Goal: Task Accomplishment & Management: Complete application form

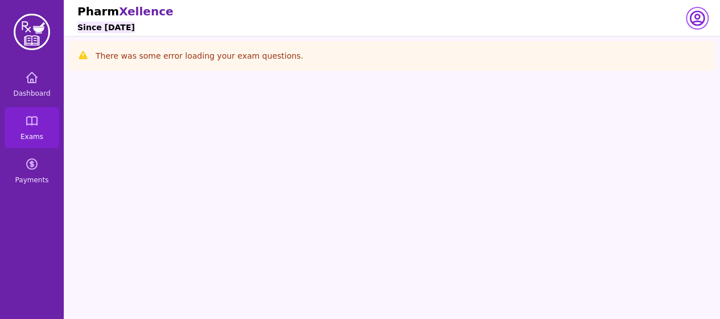
click at [696, 17] on icon "button" at bounding box center [697, 18] width 18 height 18
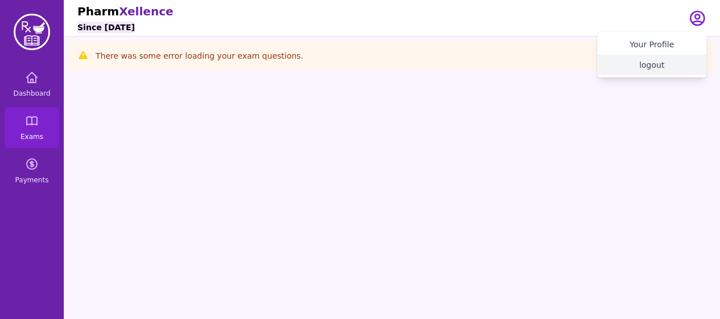
click at [657, 64] on button "logout" at bounding box center [651, 65] width 109 height 20
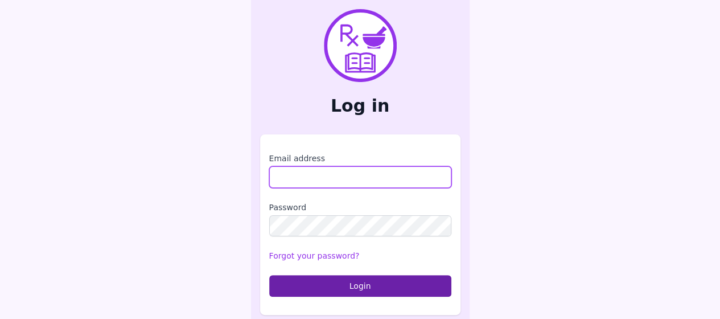
type input "**********"
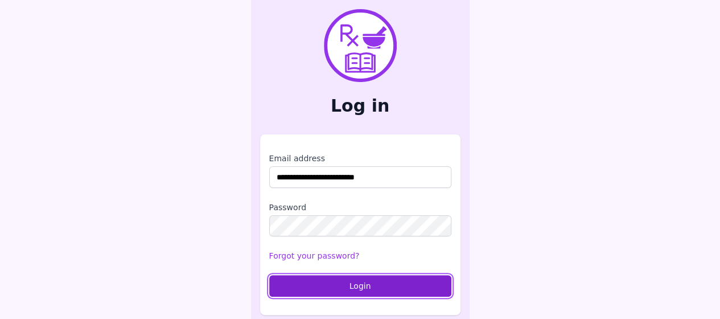
click at [354, 283] on button "Login" at bounding box center [360, 286] width 182 height 22
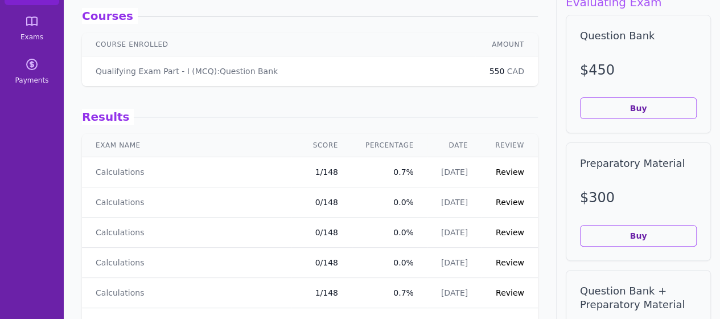
click at [501, 173] on link "Review" at bounding box center [510, 171] width 28 height 9
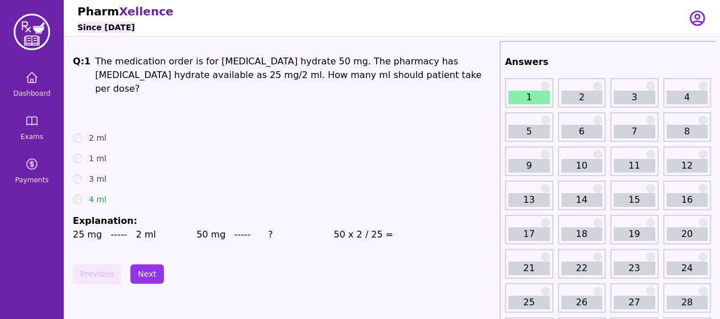
click at [570, 99] on link "2" at bounding box center [582, 97] width 42 height 14
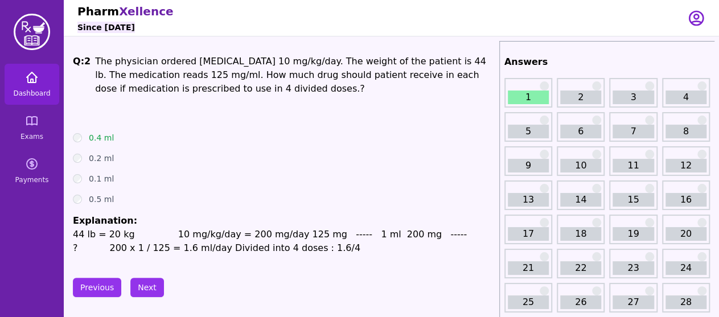
click at [41, 92] on span "Dashboard" at bounding box center [31, 93] width 37 height 9
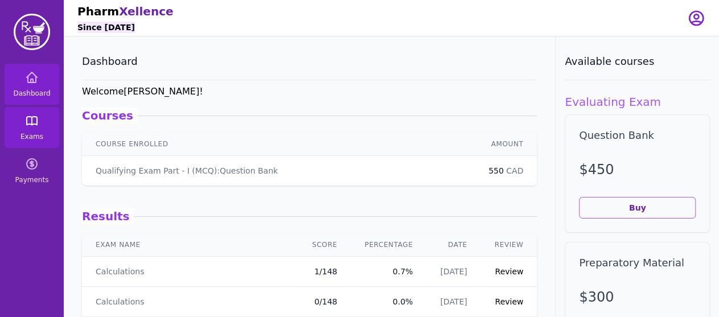
click at [47, 134] on link "Exams" at bounding box center [32, 127] width 55 height 41
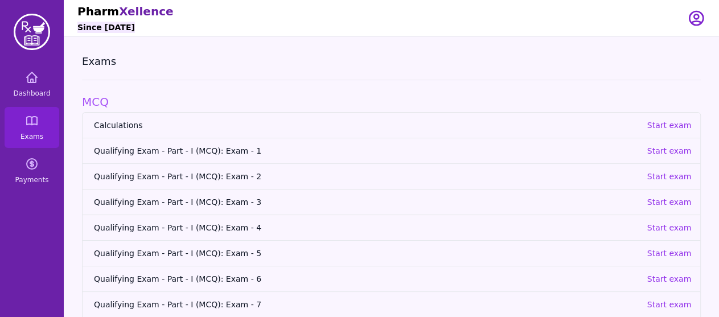
click at [203, 176] on span "Qualifying Exam - Part - I (MCQ): Exam - 2" at bounding box center [365, 176] width 543 height 11
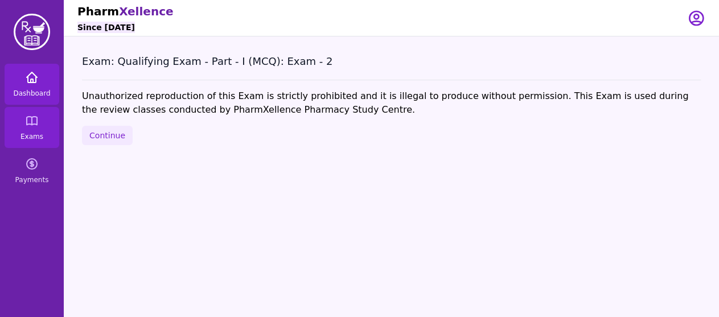
click at [27, 88] on link "Dashboard" at bounding box center [32, 84] width 55 height 41
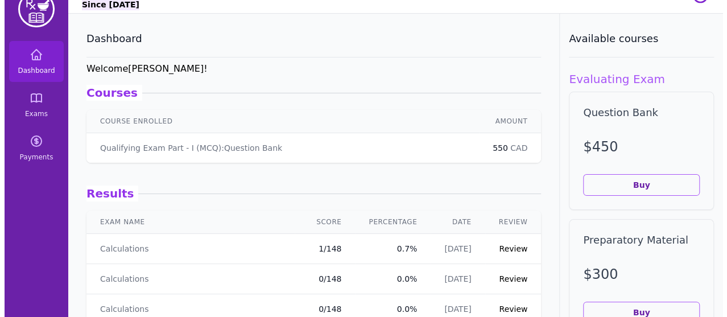
scroll to position [24, 0]
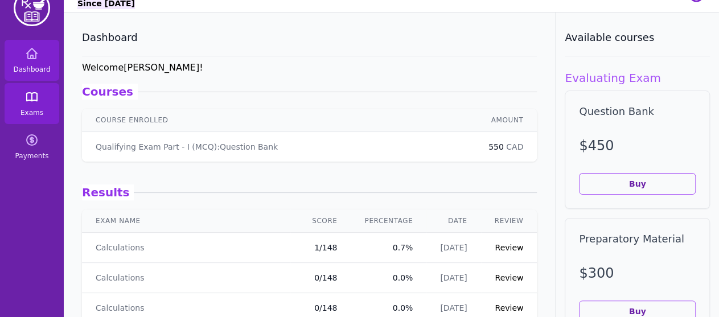
click at [31, 98] on icon at bounding box center [32, 97] width 10 height 8
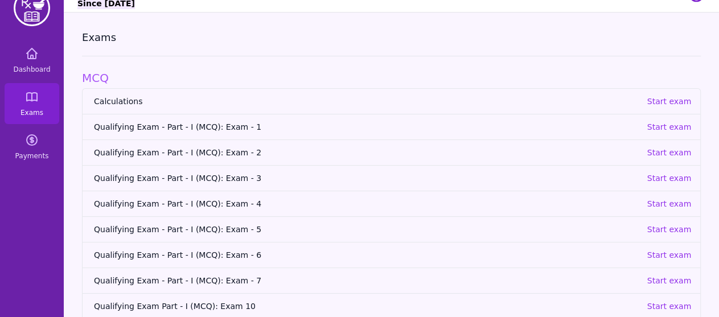
click at [225, 125] on span "Qualifying Exam - Part - I (MCQ): Exam - 1" at bounding box center [365, 126] width 543 height 11
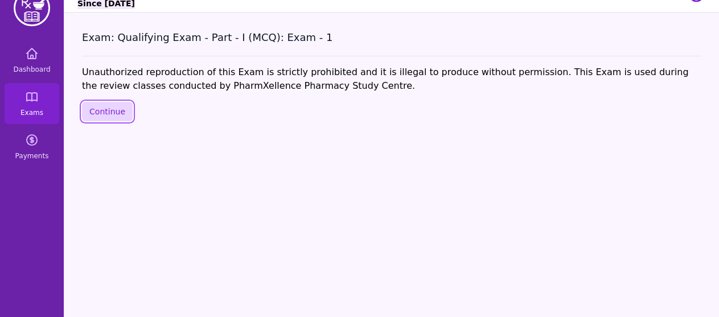
click at [113, 110] on button "Continue" at bounding box center [107, 111] width 51 height 19
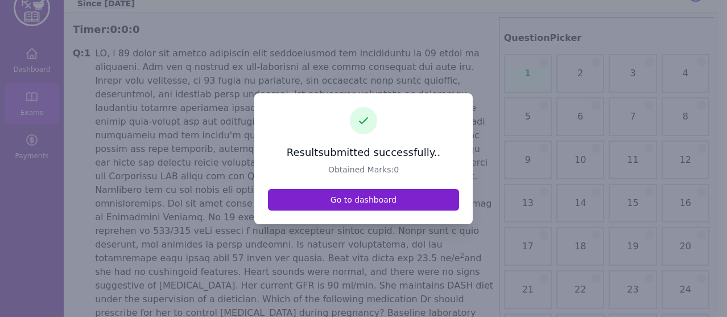
click at [308, 202] on link "Go to dashboard" at bounding box center [363, 200] width 191 height 22
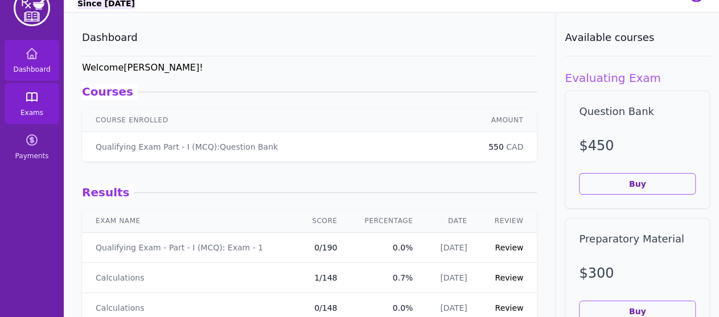
click at [43, 94] on link "Exams" at bounding box center [32, 103] width 55 height 41
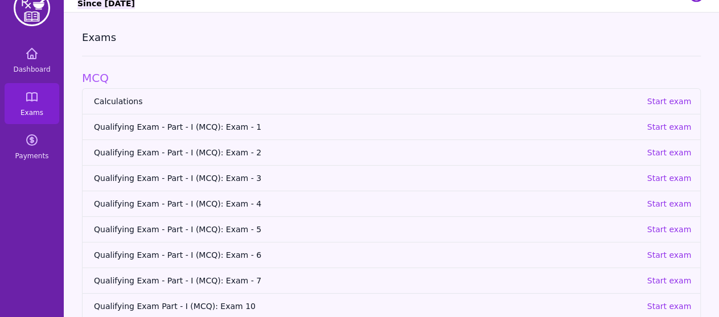
click at [133, 98] on span "Calculations" at bounding box center [365, 101] width 543 height 11
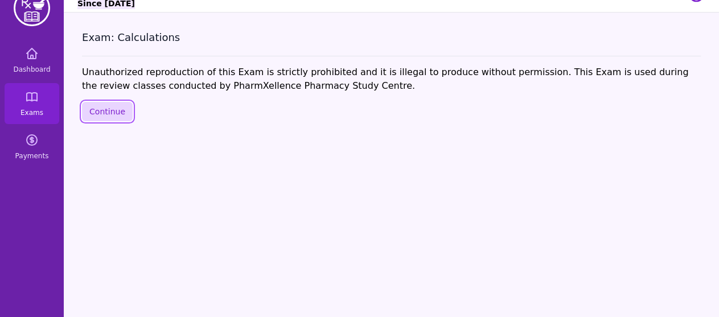
click at [113, 113] on button "Continue" at bounding box center [107, 111] width 51 height 19
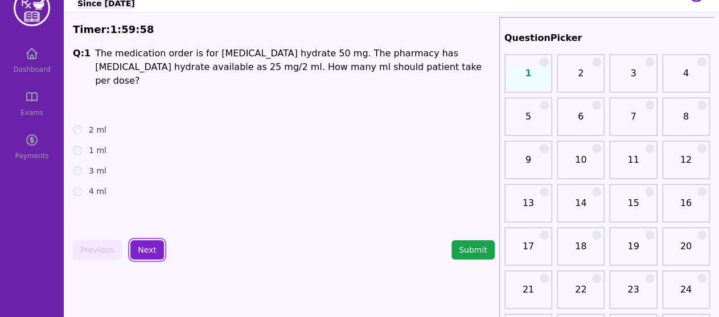
click at [158, 248] on button "Next" at bounding box center [147, 249] width 34 height 19
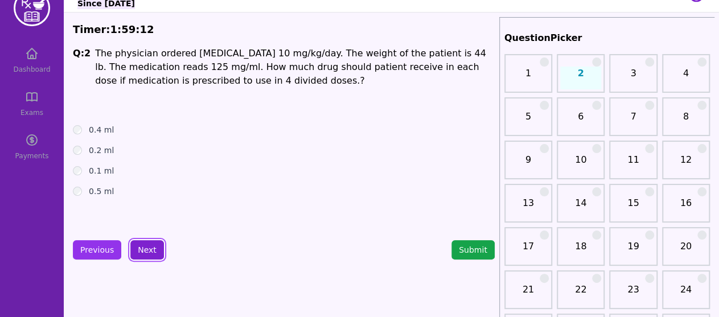
click at [158, 248] on button "Next" at bounding box center [147, 249] width 34 height 19
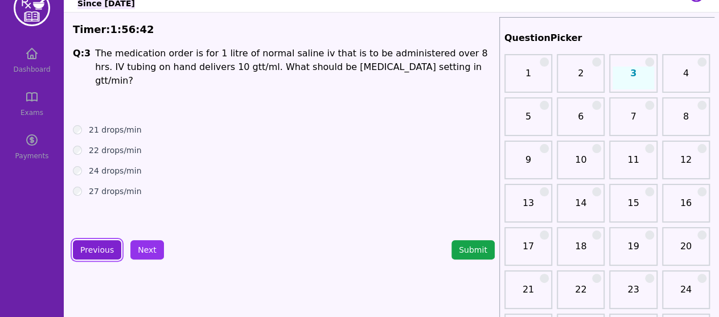
click at [90, 252] on button "Previous" at bounding box center [97, 249] width 48 height 19
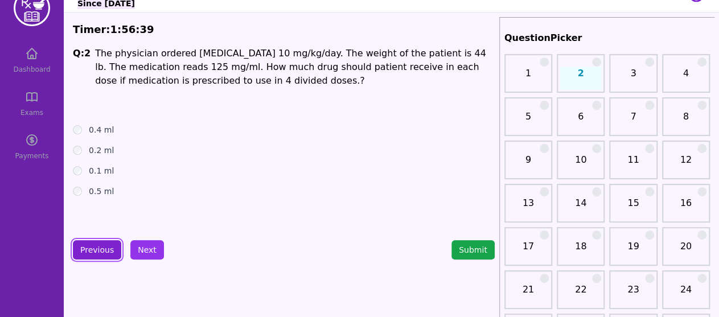
click at [102, 244] on button "Previous" at bounding box center [97, 249] width 48 height 19
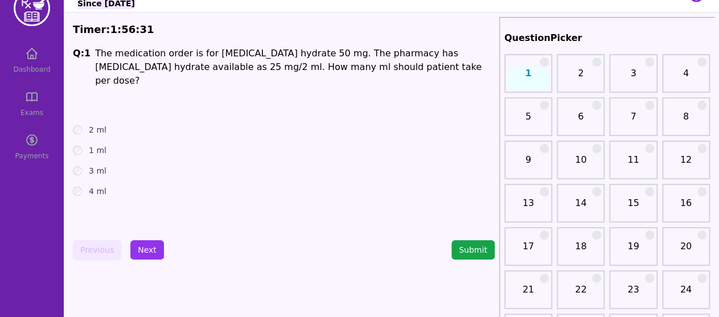
click at [73, 185] on div "4 ml" at bounding box center [284, 190] width 422 height 11
click at [152, 248] on button "Next" at bounding box center [147, 249] width 34 height 19
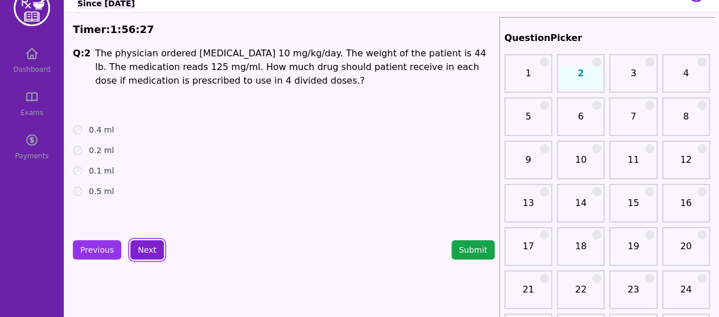
click at [152, 248] on button "Next" at bounding box center [147, 249] width 34 height 19
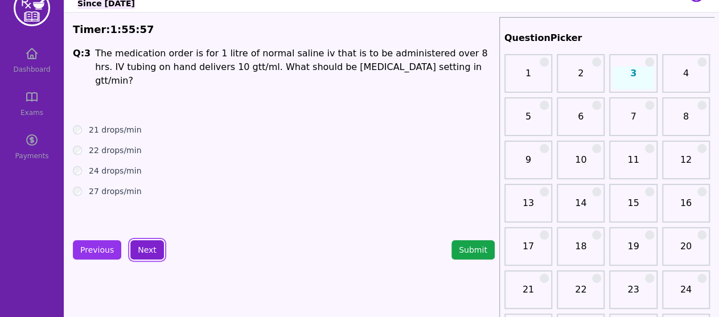
click at [152, 248] on button "Next" at bounding box center [147, 249] width 34 height 19
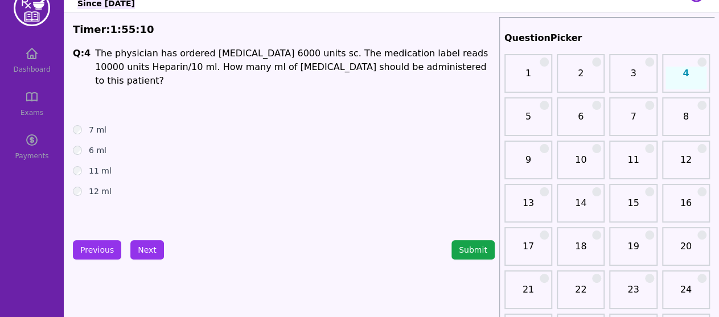
click at [76, 145] on div "6 ml" at bounding box center [284, 150] width 422 height 11
click at [132, 252] on button "Next" at bounding box center [147, 249] width 34 height 19
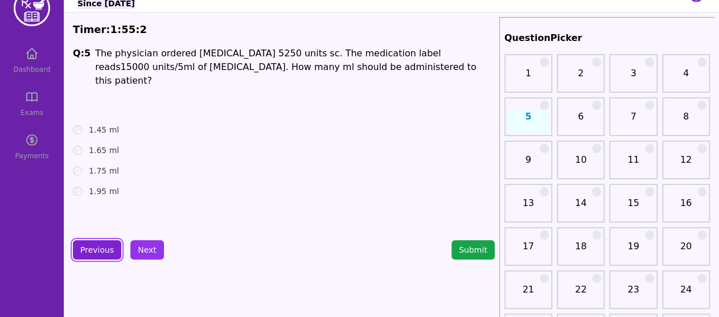
click at [109, 251] on button "Previous" at bounding box center [97, 249] width 48 height 19
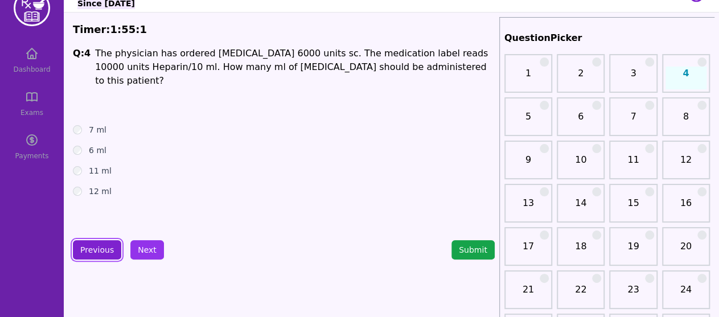
click at [109, 251] on button "Previous" at bounding box center [97, 249] width 48 height 19
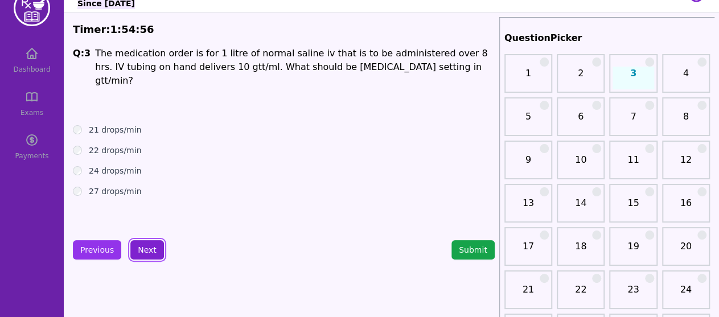
click at [143, 250] on button "Next" at bounding box center [147, 249] width 34 height 19
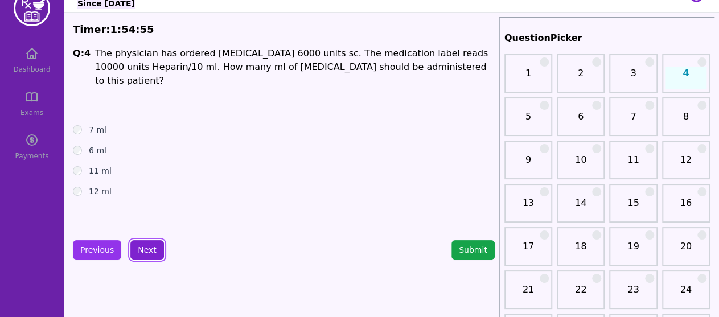
click at [143, 250] on button "Next" at bounding box center [147, 249] width 34 height 19
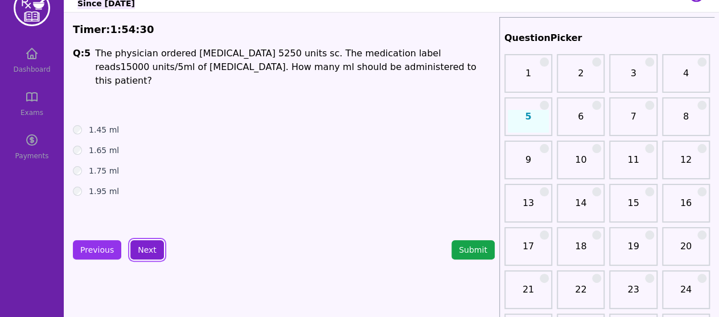
click at [145, 246] on button "Next" at bounding box center [147, 249] width 34 height 19
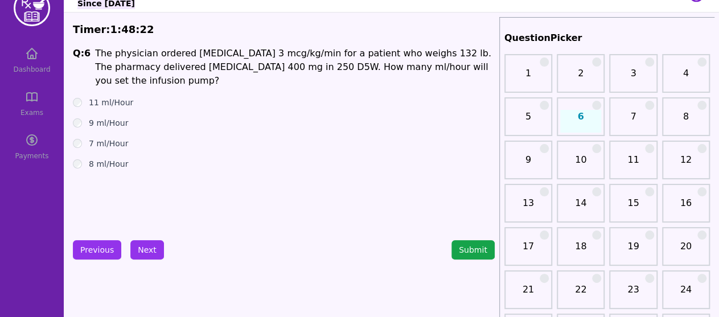
click at [83, 138] on div "7 ml/Hour" at bounding box center [284, 143] width 422 height 11
click at [138, 253] on button "Next" at bounding box center [147, 249] width 34 height 19
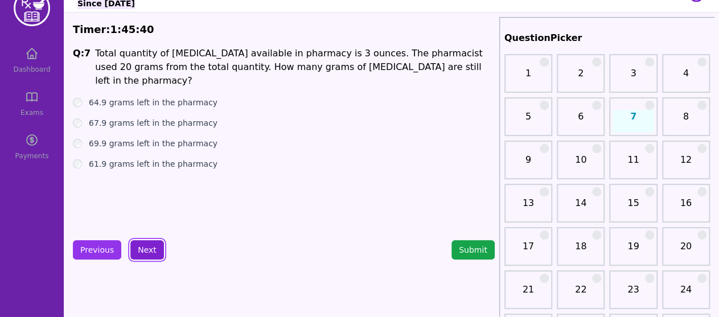
click at [150, 249] on button "Next" at bounding box center [147, 249] width 34 height 19
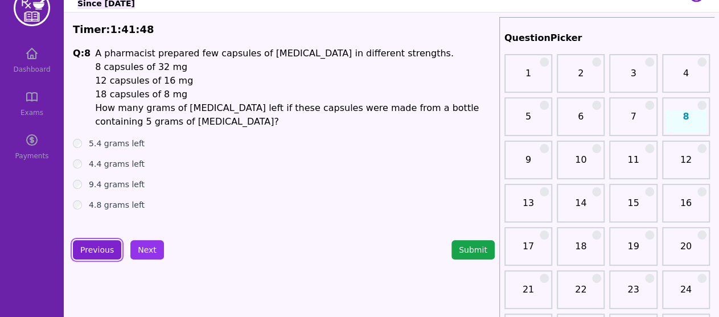
click at [104, 252] on button "Previous" at bounding box center [97, 249] width 48 height 19
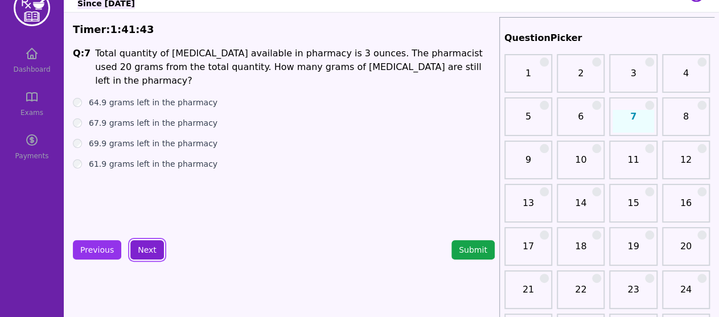
click at [139, 250] on button "Next" at bounding box center [147, 249] width 34 height 19
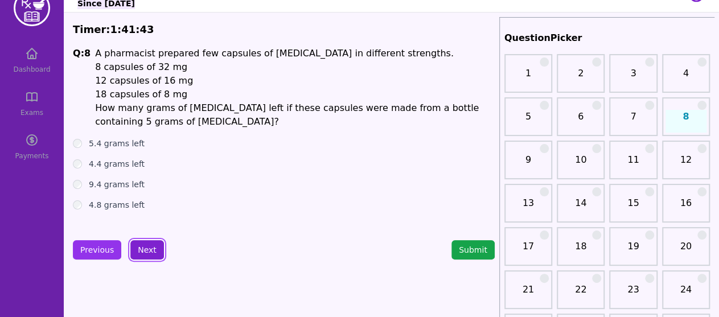
click at [139, 250] on button "Next" at bounding box center [147, 249] width 34 height 19
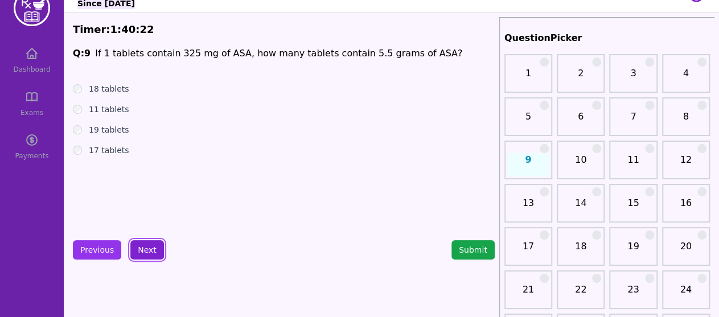
click at [140, 251] on button "Next" at bounding box center [147, 249] width 34 height 19
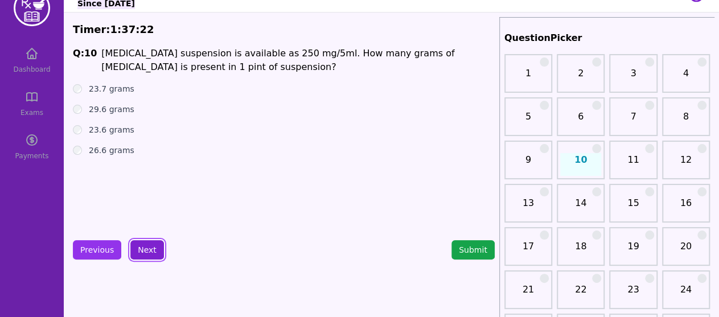
click at [134, 253] on button "Next" at bounding box center [147, 249] width 34 height 19
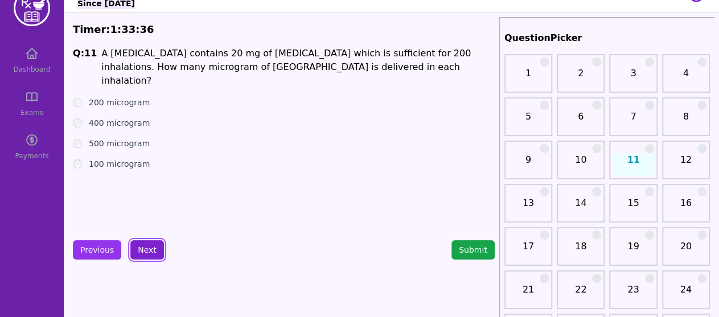
click at [141, 256] on button "Next" at bounding box center [147, 249] width 34 height 19
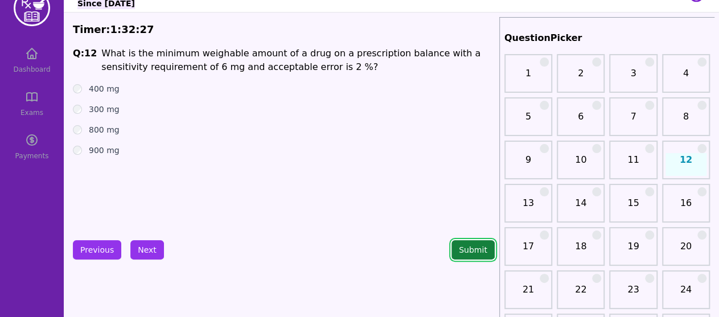
click at [476, 248] on button "Submit" at bounding box center [472, 249] width 43 height 19
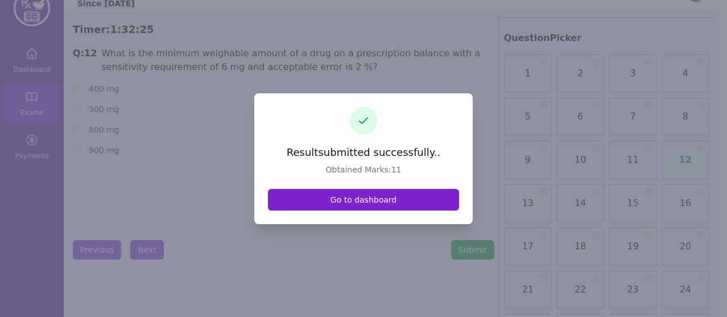
click at [315, 196] on link "Go to dashboard" at bounding box center [363, 200] width 191 height 22
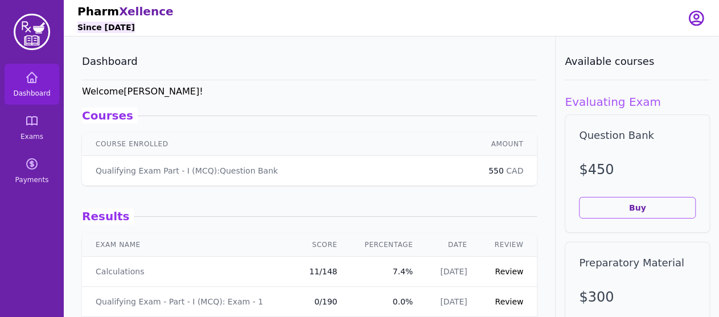
scroll to position [81, 0]
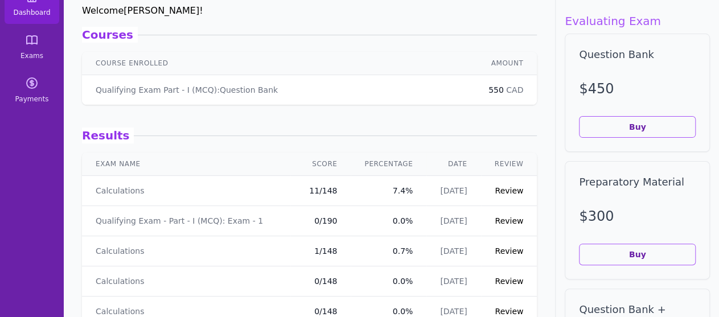
click at [494, 193] on link "Review" at bounding box center [508, 190] width 28 height 9
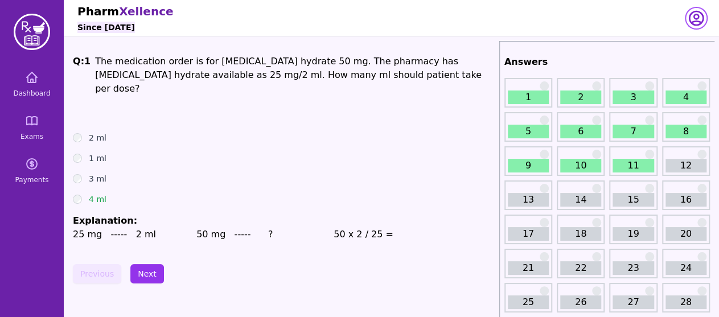
click at [693, 20] on icon "button" at bounding box center [696, 18] width 18 height 18
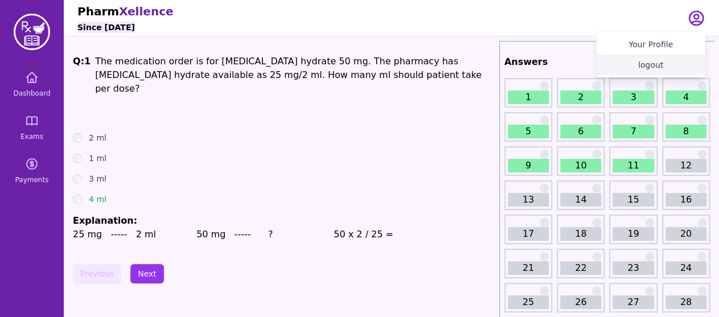
click at [667, 61] on button "logout" at bounding box center [650, 65] width 109 height 20
